Goal: Task Accomplishment & Management: Manage account settings

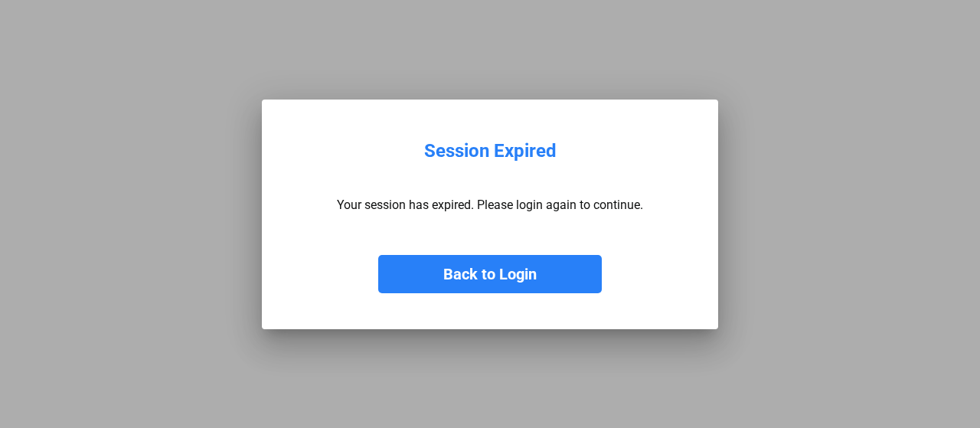
click at [470, 297] on mat-dialog-container "Session Expired Your session has expired. Please login again to continue. Back …" at bounding box center [490, 215] width 456 height 230
click at [470, 276] on button "Back to Login" at bounding box center [490, 274] width 224 height 38
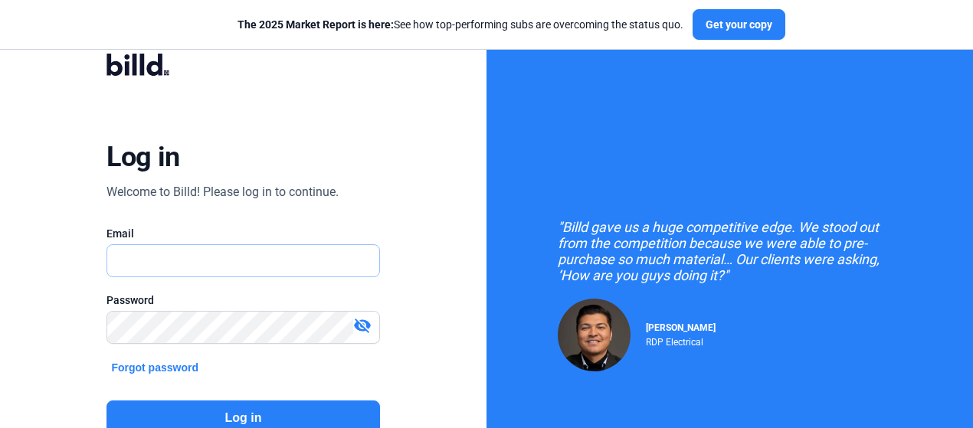
click at [231, 257] on input "text" at bounding box center [234, 260] width 255 height 31
drag, startPoint x: 434, startPoint y: 145, endPoint x: 325, endPoint y: 286, distance: 178.5
click at [434, 145] on div "Log in Welcome to Billd! Please log in to continue. Email Email is required. Pa…" at bounding box center [243, 275] width 486 height 551
click at [219, 266] on input "text" at bounding box center [234, 260] width 255 height 31
click at [459, 111] on div "Log in Welcome to Billd! Please log in to continue. Email Password visibility_o…" at bounding box center [243, 275] width 486 height 551
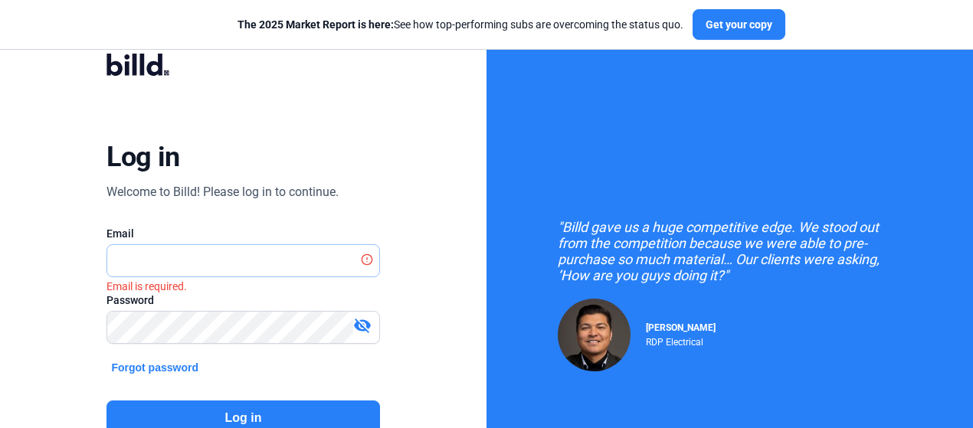
click at [221, 272] on input "text" at bounding box center [234, 260] width 255 height 31
